Goal: Navigation & Orientation: Go to known website

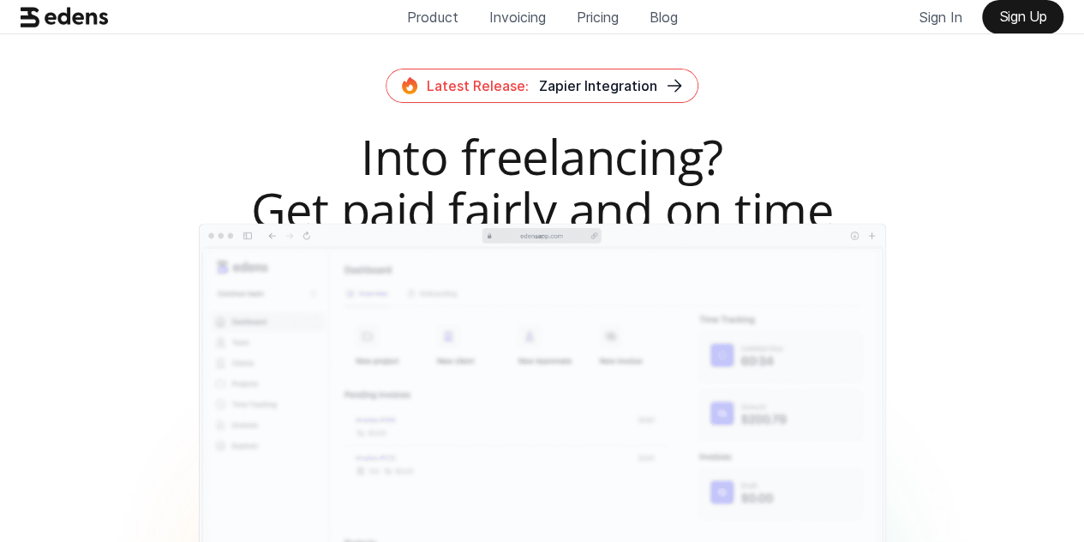
click at [94, 27] on use at bounding box center [64, 17] width 87 height 20
click at [80, 33] on icon at bounding box center [65, 17] width 88 height 33
click at [198, 125] on div "Latest Release: Zapier Integration Into freelancing? Get paid fairly and on tim…" at bounding box center [542, 188] width 850 height 239
